Goal: Task Accomplishment & Management: Manage account settings

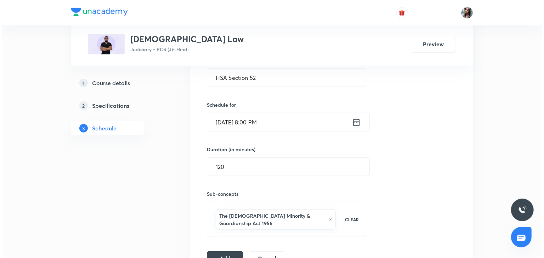
scroll to position [200, 0]
click at [318, 124] on input "[DATE] 8:00 PM" at bounding box center [277, 123] width 145 height 18
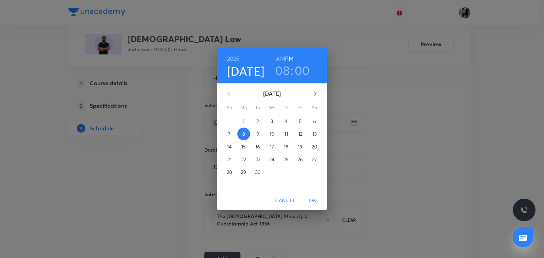
click at [255, 134] on span "9" at bounding box center [257, 134] width 13 height 7
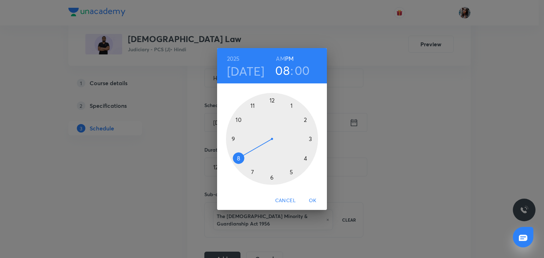
click at [315, 200] on span "OK" at bounding box center [312, 200] width 17 height 9
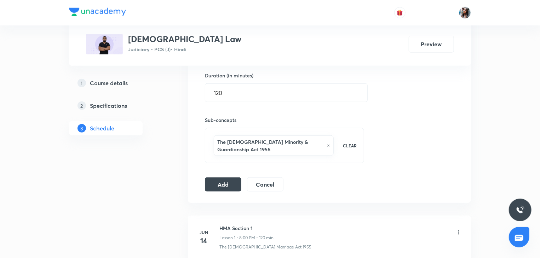
scroll to position [276, 0]
click at [228, 176] on button "Add" at bounding box center [223, 183] width 36 height 14
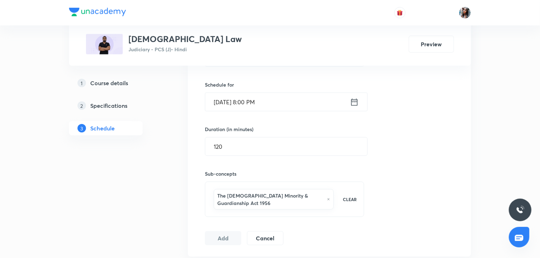
scroll to position [200, 0]
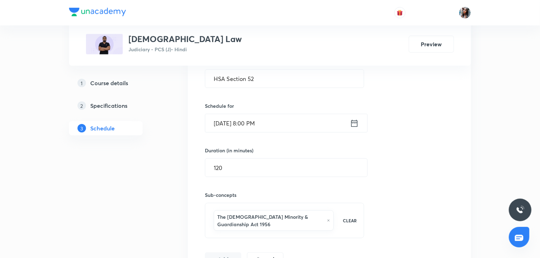
click at [304, 128] on input "[DATE] 8:00 PM" at bounding box center [277, 123] width 145 height 18
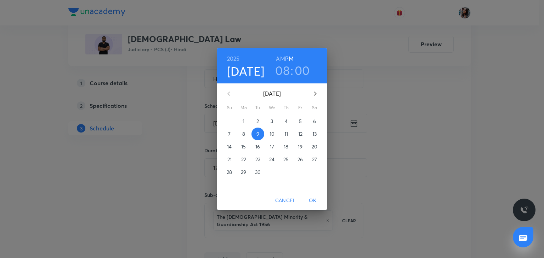
click at [271, 138] on button "10" at bounding box center [271, 134] width 13 height 13
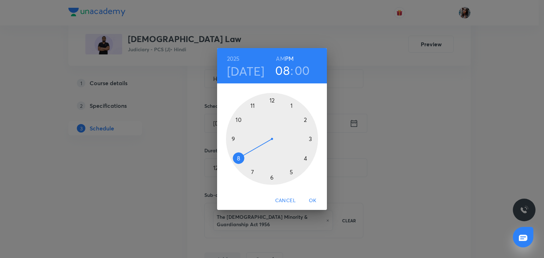
click at [312, 196] on button "OK" at bounding box center [312, 200] width 23 height 13
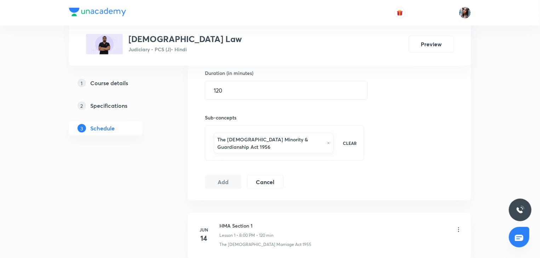
scroll to position [277, 0]
click at [225, 174] on button "Add" at bounding box center [223, 181] width 36 height 14
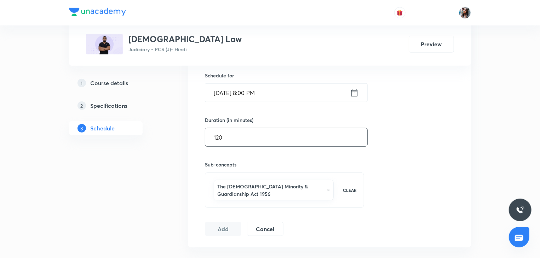
scroll to position [239, 0]
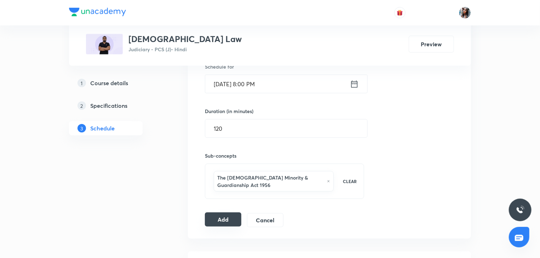
click at [220, 213] on button "Add" at bounding box center [223, 220] width 36 height 14
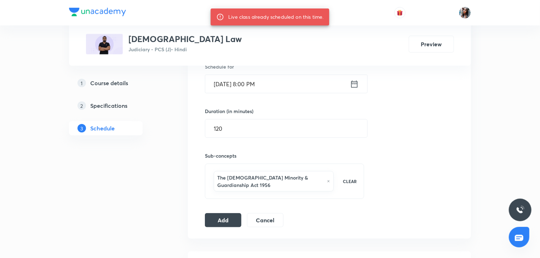
click at [286, 81] on input "[DATE] 8:00 PM" at bounding box center [277, 84] width 145 height 18
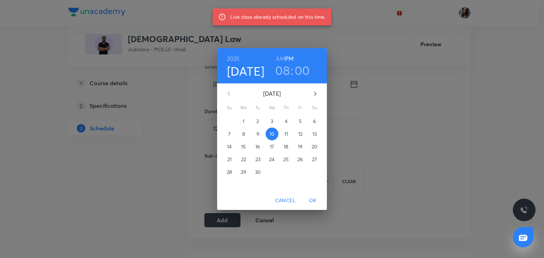
click at [287, 135] on p "11" at bounding box center [286, 134] width 4 height 7
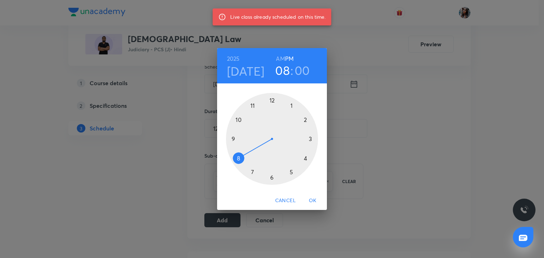
click at [313, 196] on button "OK" at bounding box center [312, 200] width 23 height 13
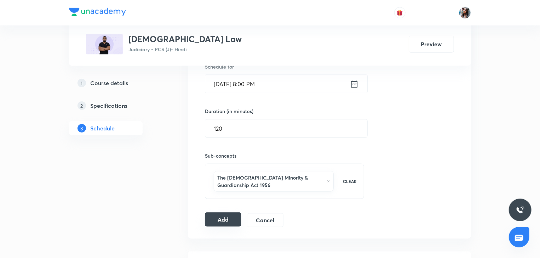
click at [224, 213] on button "Add" at bounding box center [223, 220] width 36 height 14
